Goal: Transaction & Acquisition: Obtain resource

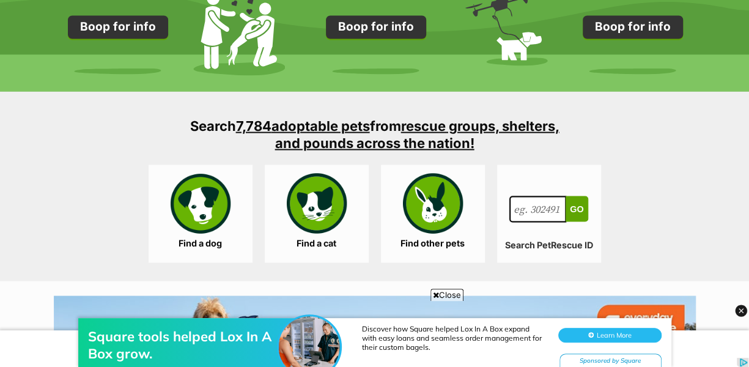
scroll to position [1101, 0]
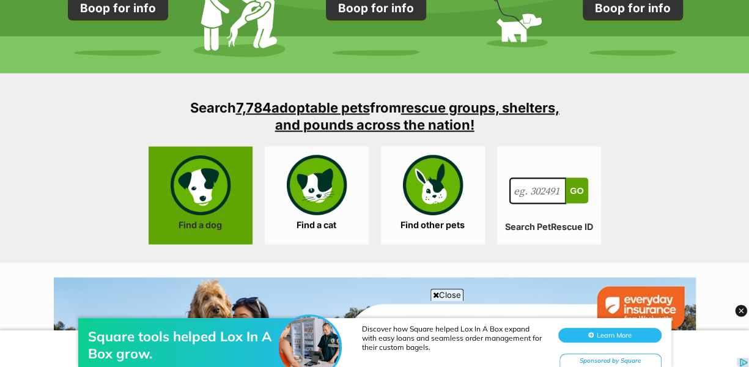
click at [208, 188] on link "Find a dog" at bounding box center [201, 195] width 104 height 98
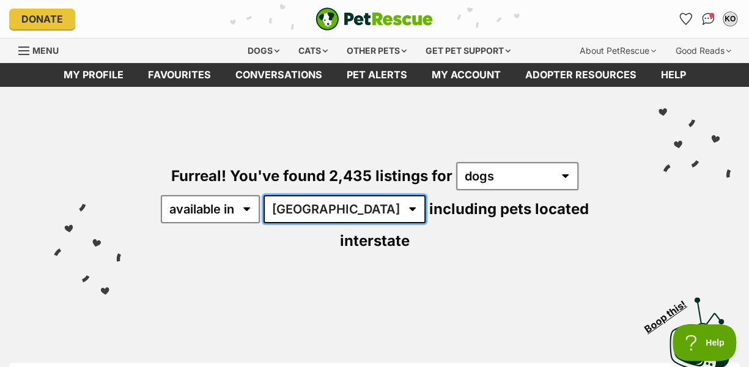
click at [340, 208] on select "Australia ACT NSW NT QLD SA TAS VIC WA" at bounding box center [345, 209] width 162 height 28
select select "VIC"
click at [265, 195] on select "Australia ACT NSW NT QLD SA TAS VIC WA" at bounding box center [345, 209] width 162 height 28
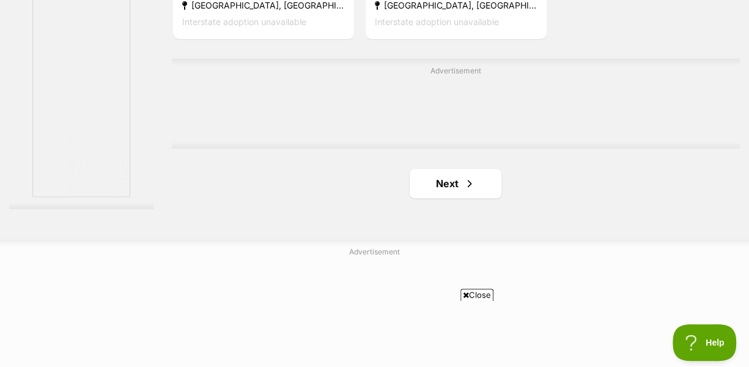
scroll to position [2814, 0]
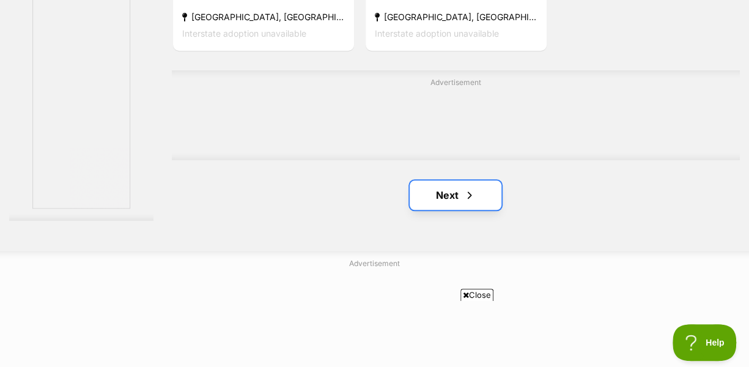
click at [467, 188] on span "Next page" at bounding box center [470, 195] width 12 height 15
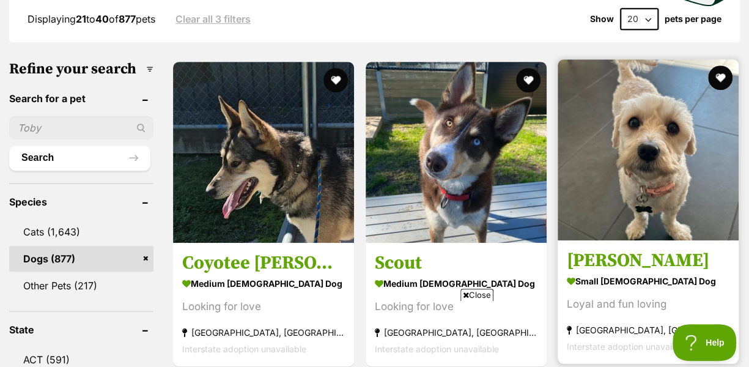
click at [653, 160] on img at bounding box center [648, 149] width 181 height 181
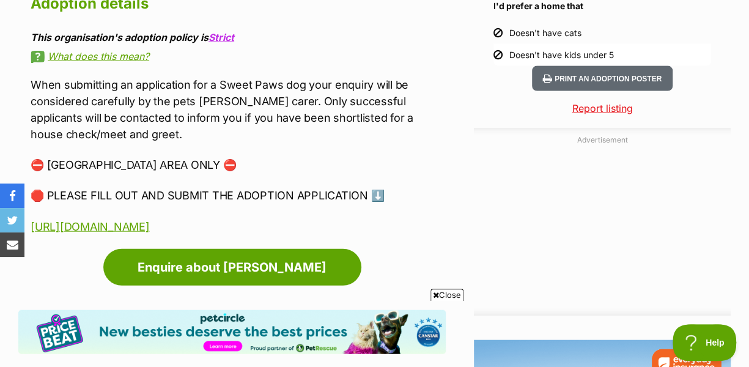
scroll to position [1285, 0]
